Goal: Information Seeking & Learning: Check status

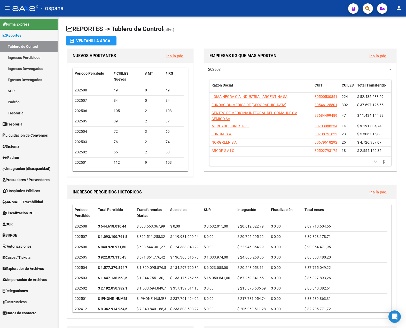
click at [43, 135] on span "Liquidación de Convenios" at bounding box center [25, 135] width 45 height 6
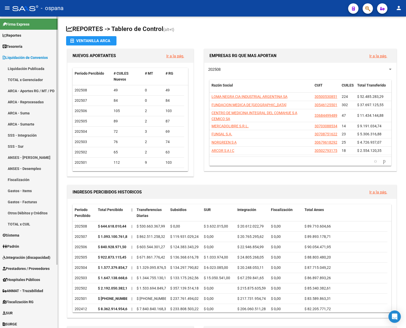
click at [17, 48] on span "Tesorería" at bounding box center [13, 47] width 20 height 6
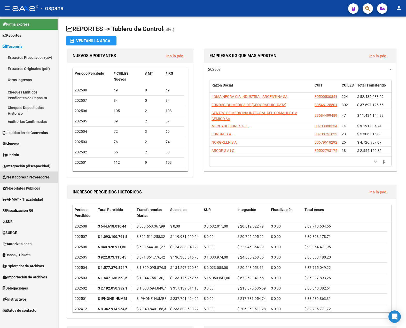
click at [25, 176] on span "Prestadores / Proveedores" at bounding box center [26, 177] width 47 height 6
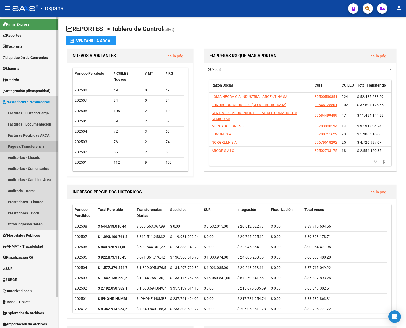
click at [27, 148] on link "Pagos x Transferencia" at bounding box center [29, 146] width 58 height 11
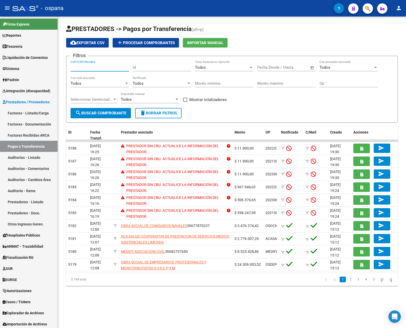
click at [95, 65] on input "CUIT/CBU/Nombre" at bounding box center [99, 67] width 58 height 5
type input "m"
type input "r"
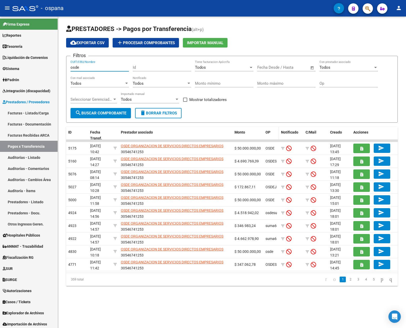
type input "osde"
drag, startPoint x: 278, startPoint y: 131, endPoint x: 293, endPoint y: 132, distance: 14.5
click at [292, 132] on div "ID Fecha Transf. Prestador asociado Monto OP Notificado C/Mail Creado Acciones" at bounding box center [231, 135] width 331 height 17
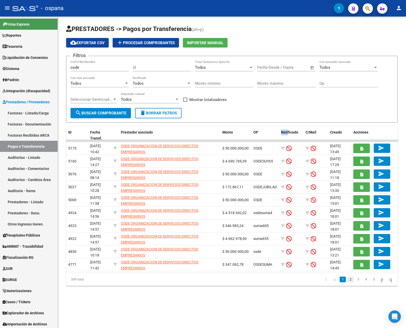
click at [347, 279] on link "2" at bounding box center [350, 279] width 6 height 6
click at [347, 281] on link "2" at bounding box center [350, 279] width 6 height 6
click at [340, 281] on link "1" at bounding box center [342, 279] width 6 height 6
